Goal: Find specific page/section: Find specific page/section

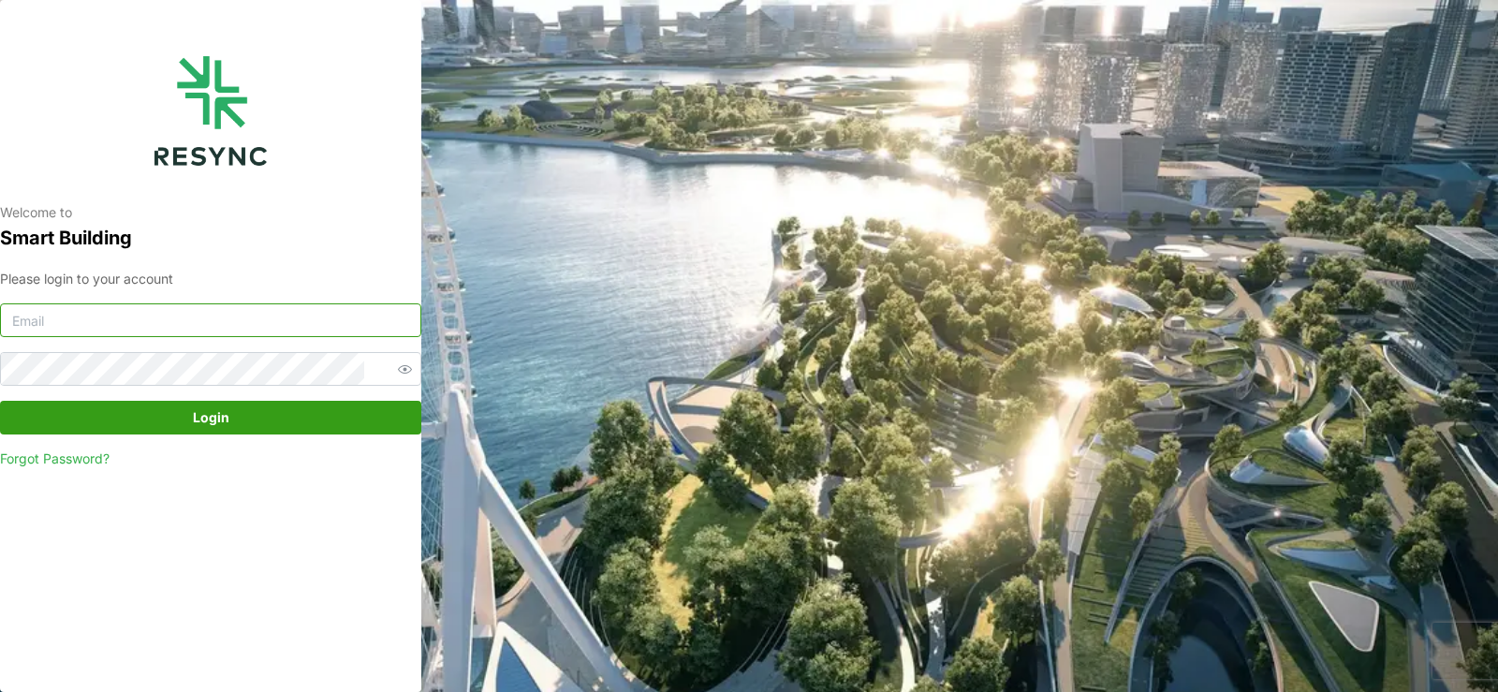
click at [187, 316] on input at bounding box center [210, 320] width 421 height 34
type input "[EMAIL_ADDRESS][DOMAIN_NAME]"
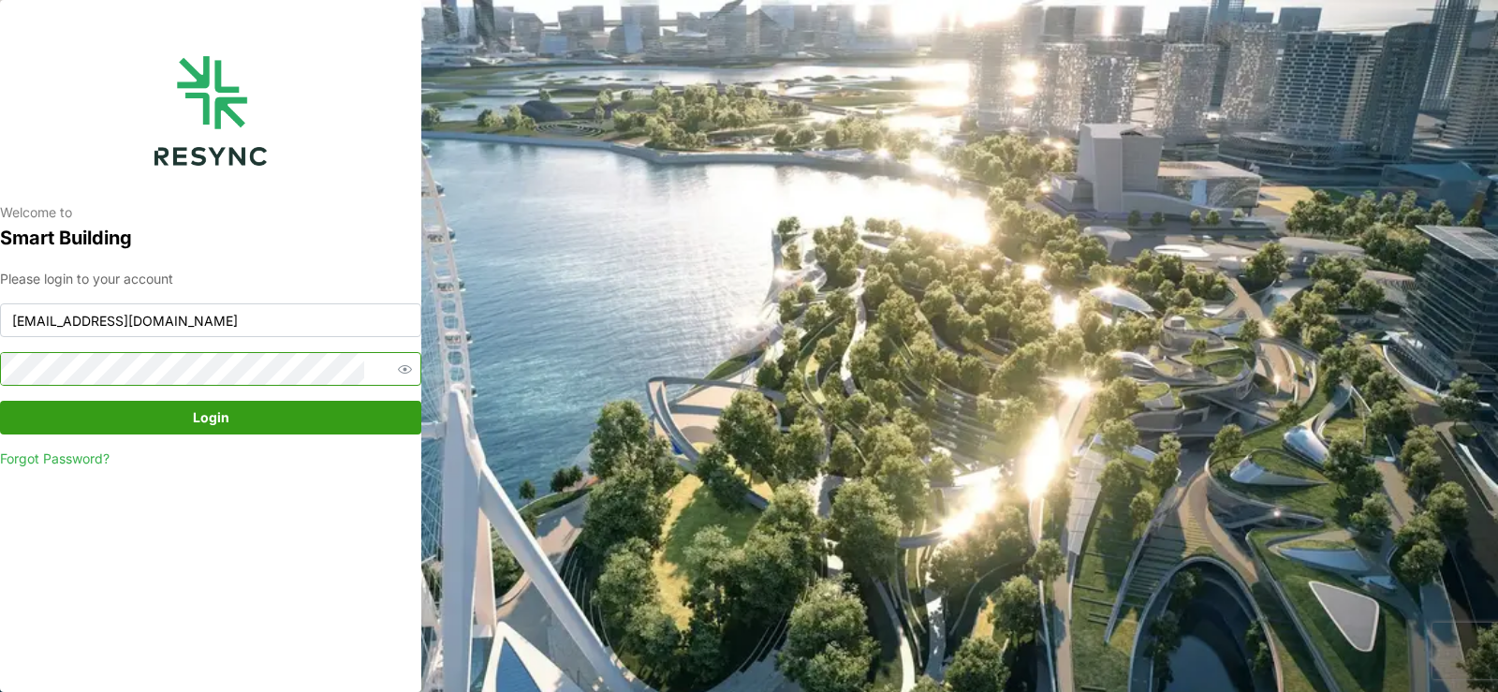
click at [0, 401] on button "Login" at bounding box center [210, 418] width 421 height 34
click at [393, 365] on span "button" at bounding box center [404, 369] width 22 height 22
click at [0, 401] on button "Login" at bounding box center [210, 418] width 421 height 34
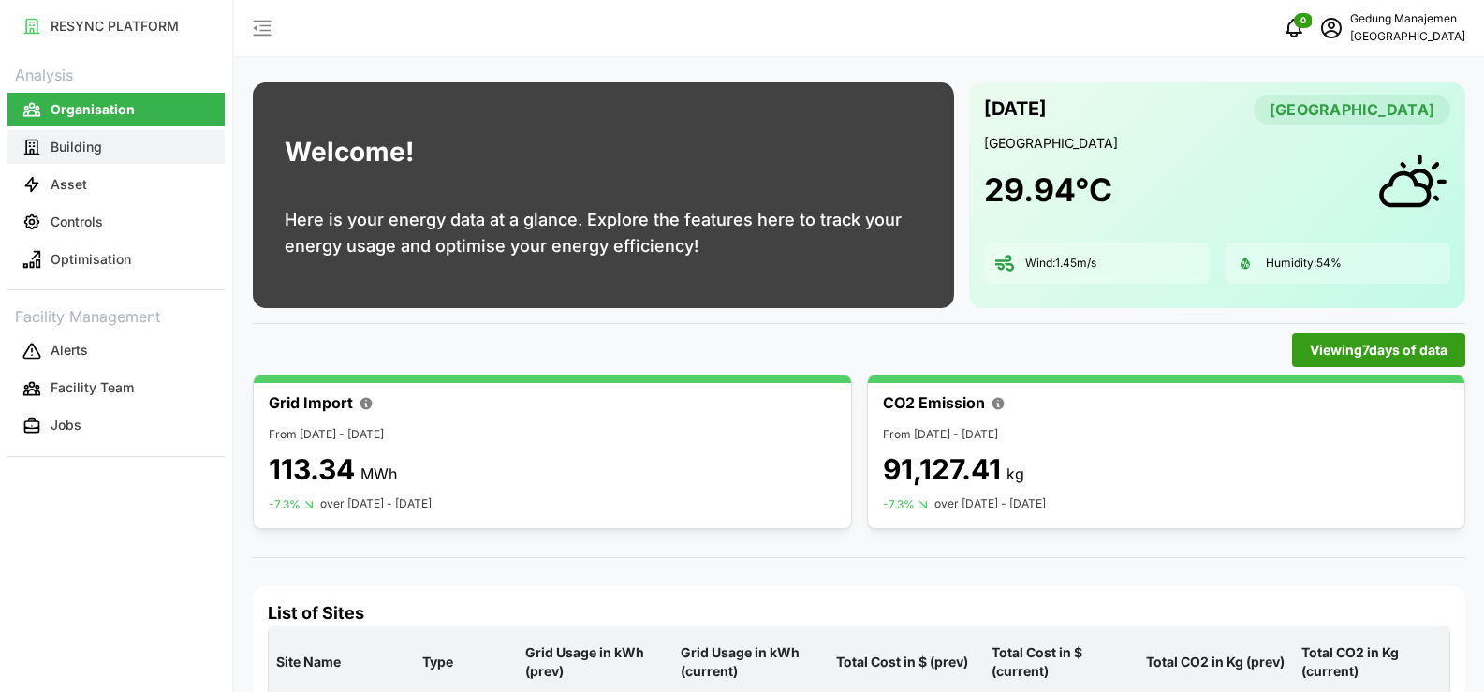
click at [95, 143] on p "Building" at bounding box center [76, 147] width 51 height 19
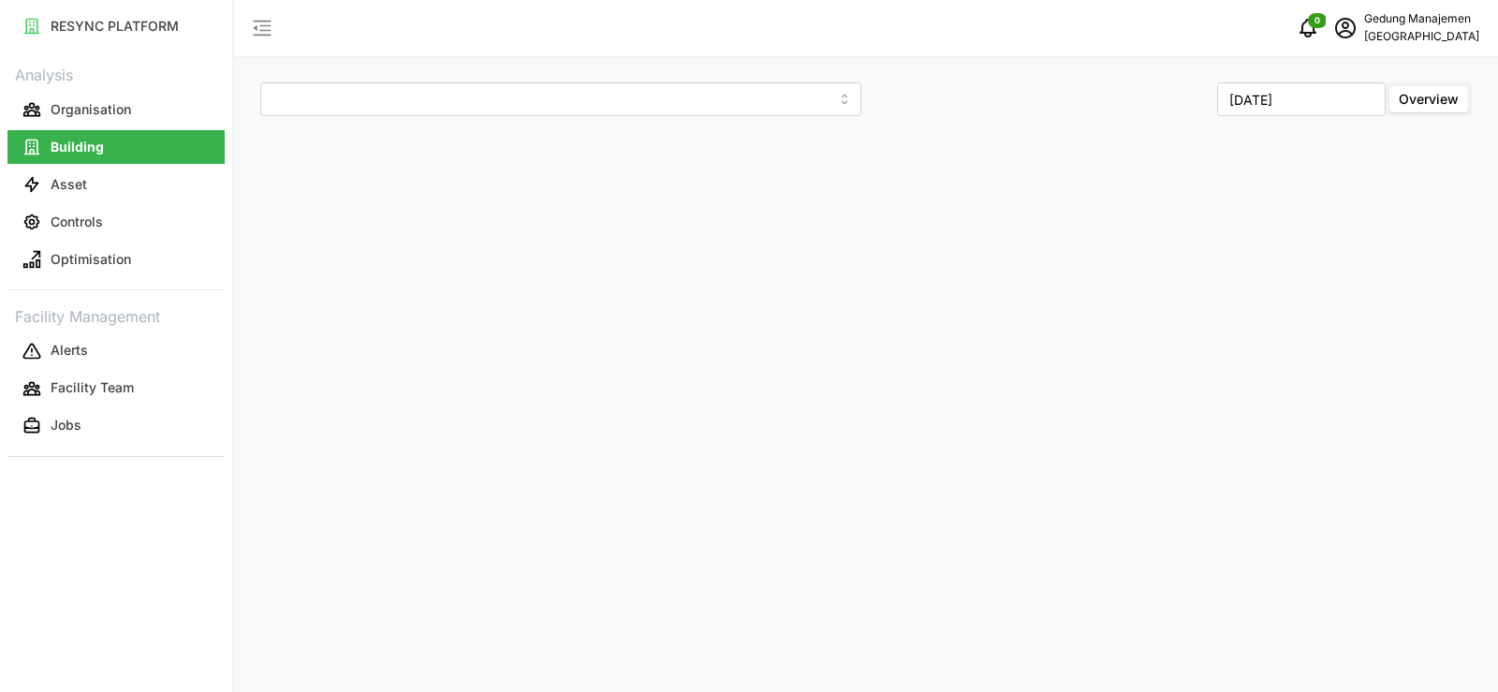
type input "National Hospital Surabaya"
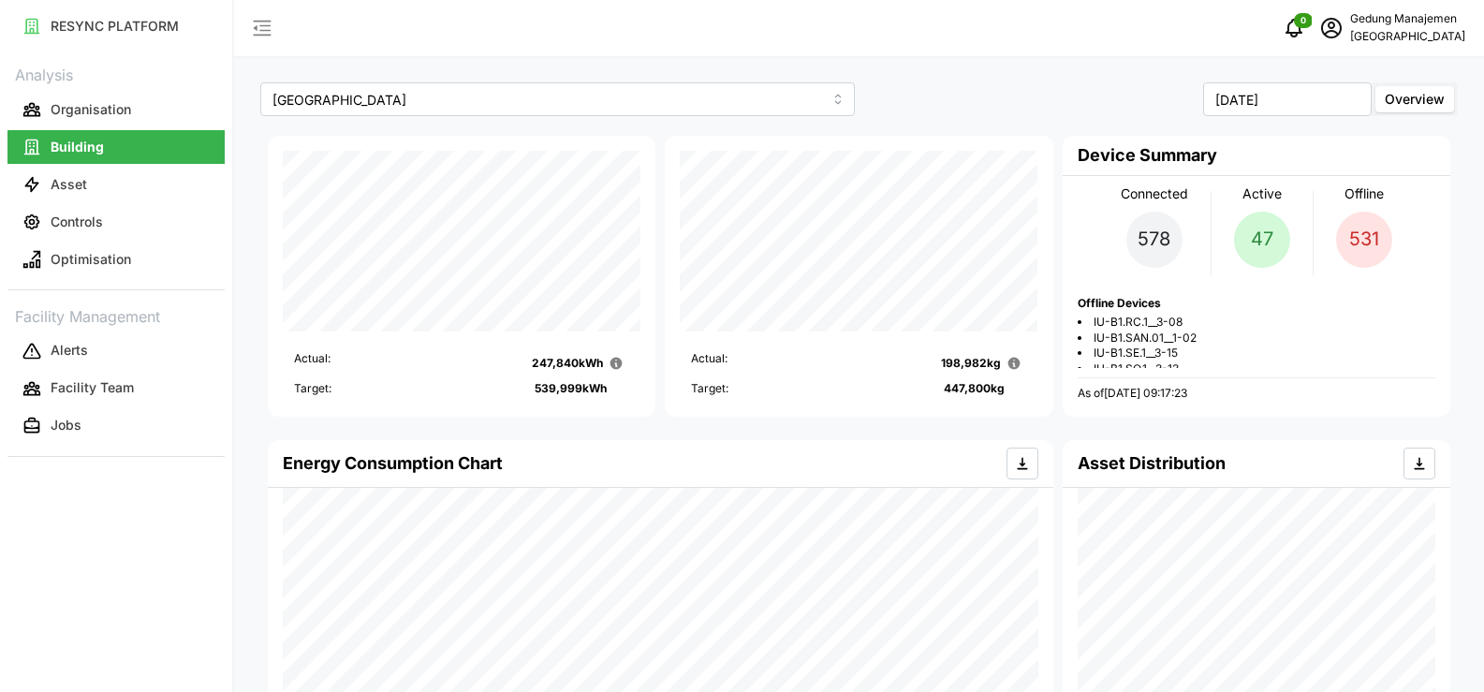
scroll to position [8292, 0]
drag, startPoint x: 1098, startPoint y: 317, endPoint x: 1221, endPoint y: 356, distance: 128.5
click at [1323, 439] on div "Asset Distribution" at bounding box center [1256, 638] width 397 height 407
